Goal: Task Accomplishment & Management: Complete application form

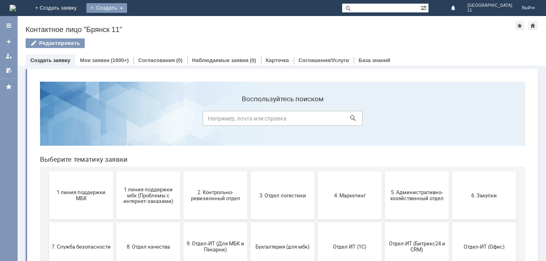
click at [127, 7] on div "Создать" at bounding box center [106, 8] width 41 height 10
click at [149, 22] on link "Заявка" at bounding box center [118, 24] width 61 height 10
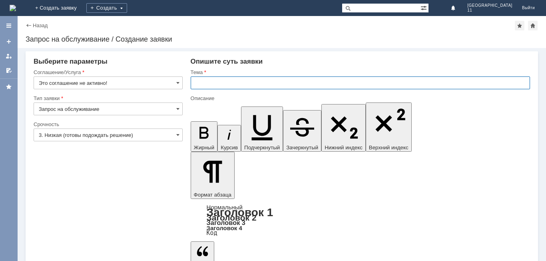
click at [192, 84] on input "text" at bounding box center [360, 82] width 339 height 13
drag, startPoint x: 197, startPoint y: 84, endPoint x: 260, endPoint y: 84, distance: 63.2
click at [260, 84] on input "мбк 11 Брянск. Отл чек" at bounding box center [360, 82] width 339 height 13
type input "мбк 11 Брянск. Отл чек"
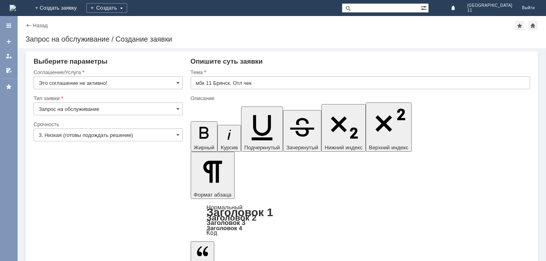
scroll to position [102, 2]
click at [179, 81] on span at bounding box center [177, 83] width 3 height 6
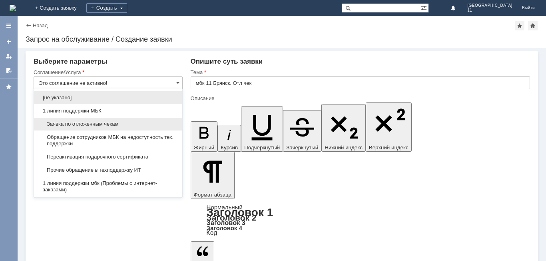
click at [120, 126] on span "Заявка по отложенным чекам" at bounding box center [108, 124] width 139 height 6
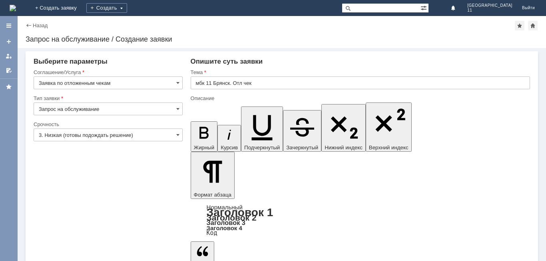
type input "Заявка по отложенным чекам"
click at [179, 133] on span at bounding box center [177, 135] width 3 height 6
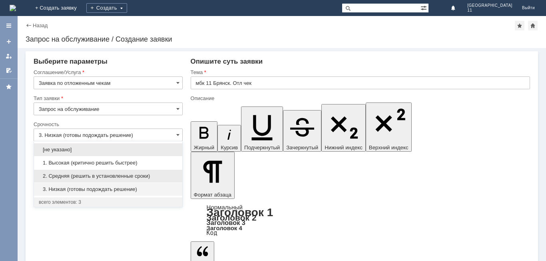
click at [124, 174] on span "2. Средняя (решить в установленные сроки)" at bounding box center [108, 176] width 139 height 6
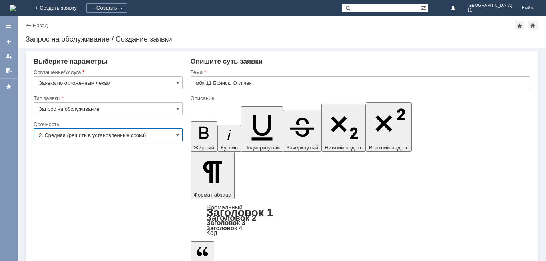
type input "2. Средняя (решить в установленные сроки)"
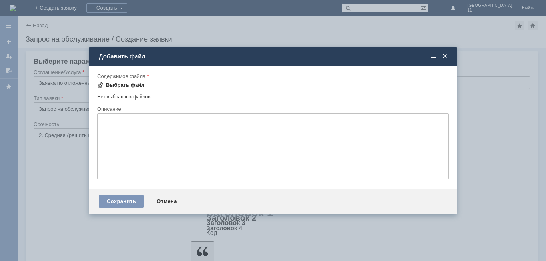
click at [116, 84] on div "Выбрать файл" at bounding box center [125, 85] width 39 height 6
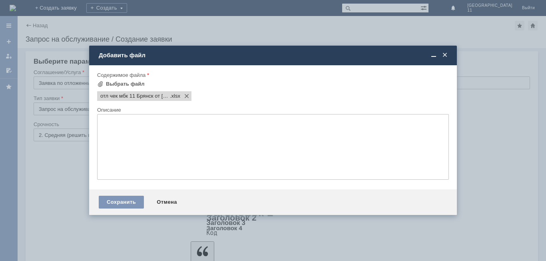
scroll to position [0, 0]
click at [134, 201] on div "Сохранить" at bounding box center [121, 201] width 45 height 13
